Goal: Task Accomplishment & Management: Manage account settings

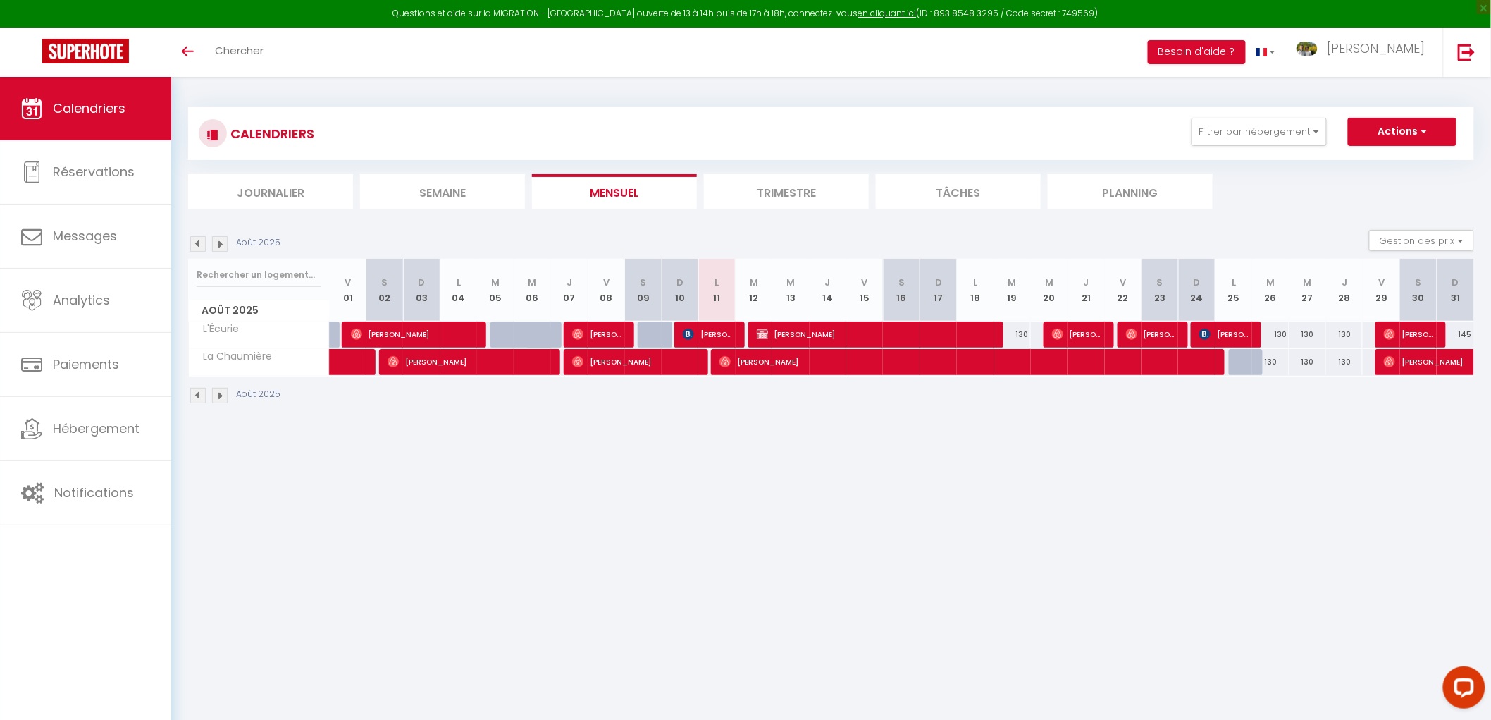
click at [1265, 333] on div "130" at bounding box center [1270, 334] width 37 height 26
type input "130"
type input "[DATE]"
type input "Mer 27 Août 2025"
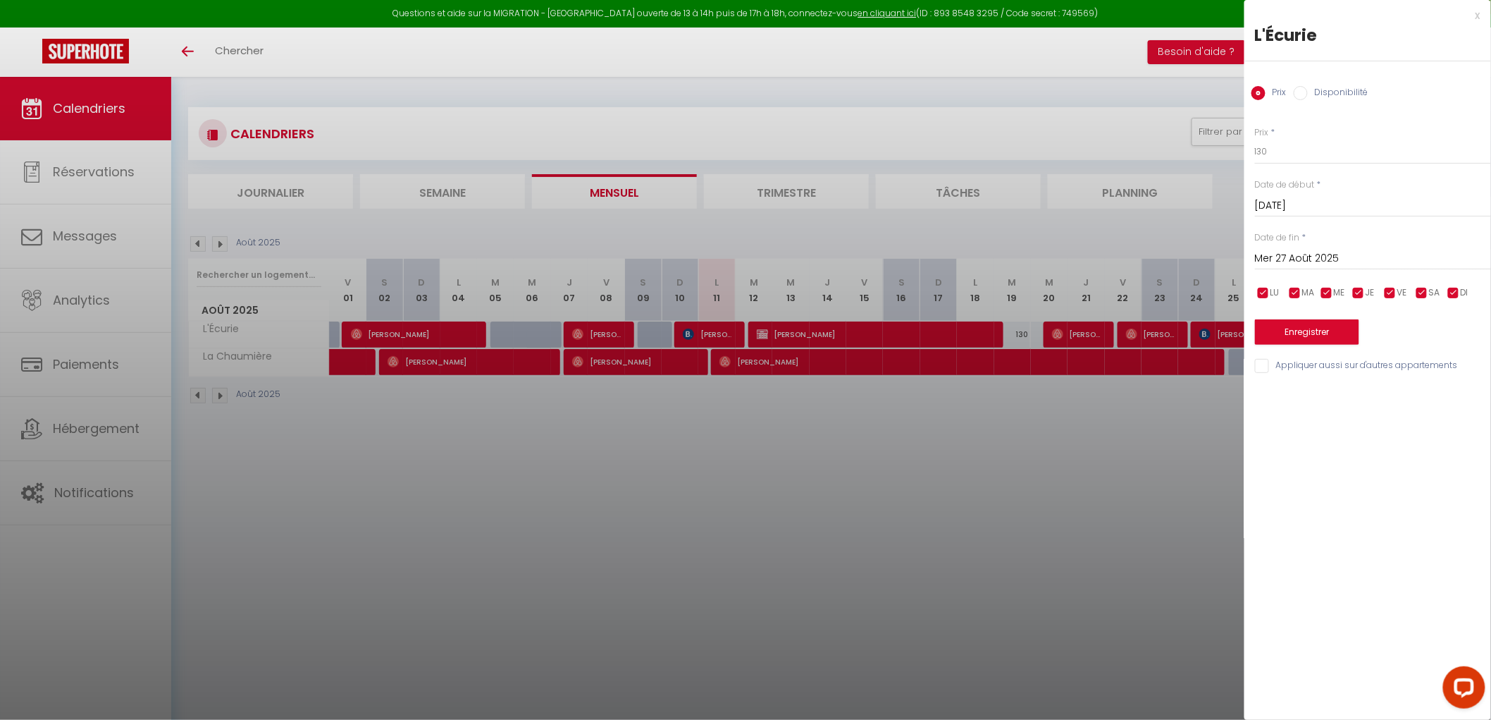
click at [1299, 94] on input "Disponibilité" at bounding box center [1301, 93] width 14 height 14
radio input "true"
radio input "false"
click at [1274, 152] on select "Disponible Indisponible" at bounding box center [1373, 152] width 236 height 27
select select "0"
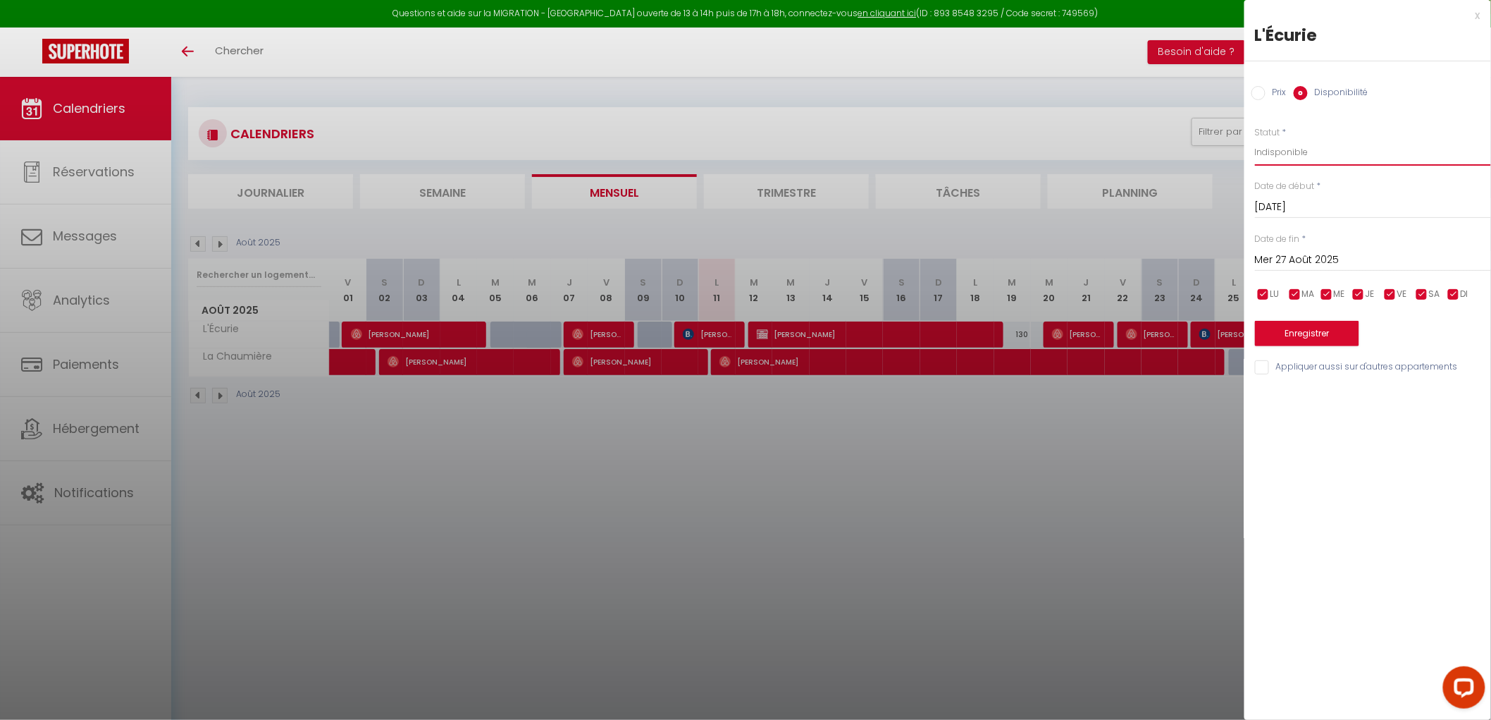
click at [1255, 139] on select "Disponible Indisponible" at bounding box center [1373, 152] width 236 height 27
click at [1299, 334] on button "Enregistrer" at bounding box center [1307, 333] width 104 height 25
